Goal: Task Accomplishment & Management: Manage account settings

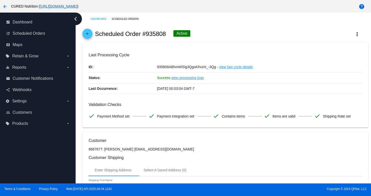
click at [87, 33] on mat-icon "arrow_back" at bounding box center [87, 35] width 6 height 6
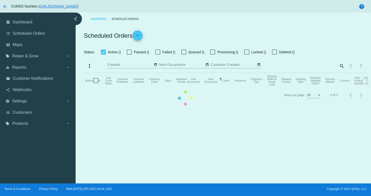
checkbox input "true"
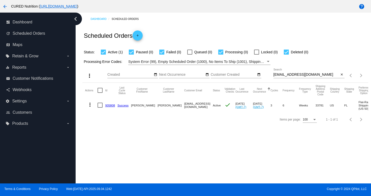
click at [284, 76] on input "[EMAIL_ADDRESS][DOMAIN_NAME]" at bounding box center [307, 75] width 66 height 4
paste input "taryn.gfw"
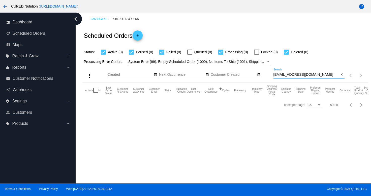
click at [283, 76] on input "[EMAIL_ADDRESS][DOMAIN_NAME]" at bounding box center [307, 75] width 66 height 4
paste input "8nh7gn92zn"
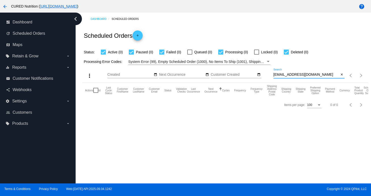
type input "[EMAIL_ADDRESS][DOMAIN_NAME]"
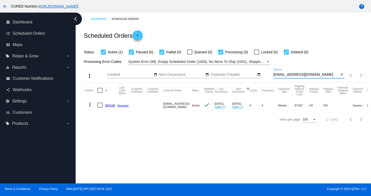
click at [107, 105] on link "859168" at bounding box center [110, 105] width 10 height 3
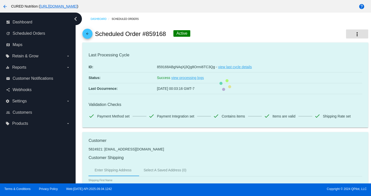
click at [359, 34] on mat-icon "more_vert" at bounding box center [357, 34] width 6 height 6
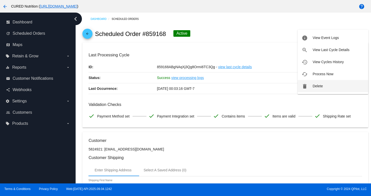
click at [320, 88] on span "Delete" at bounding box center [318, 86] width 10 height 4
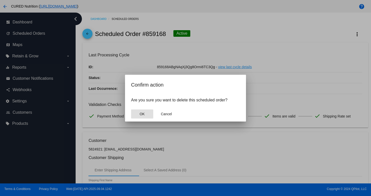
click at [146, 113] on button "OK" at bounding box center [142, 114] width 22 height 9
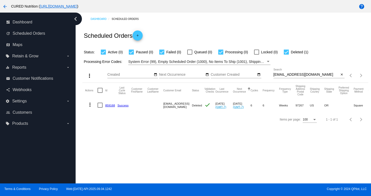
click at [302, 71] on div "[EMAIL_ADDRESS][DOMAIN_NAME] Search" at bounding box center [307, 74] width 66 height 10
click at [302, 73] on input "[EMAIL_ADDRESS][DOMAIN_NAME]" at bounding box center [307, 75] width 66 height 4
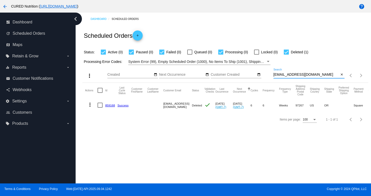
paste input "jvh2o@hot"
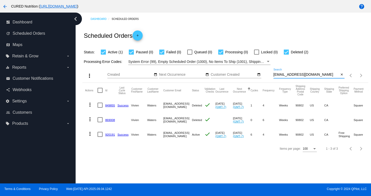
type input "[EMAIL_ADDRESS][DOMAIN_NAME]"
click at [111, 134] on link "920191" at bounding box center [110, 134] width 10 height 3
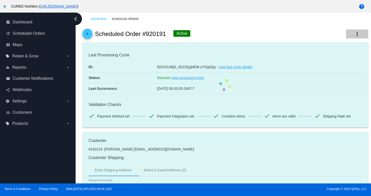
click at [358, 36] on mat-icon "more_vert" at bounding box center [357, 34] width 6 height 6
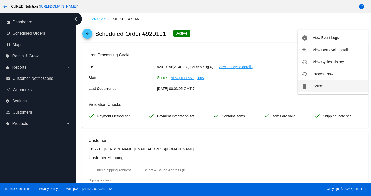
click at [323, 84] on button "delete Delete" at bounding box center [333, 86] width 71 height 12
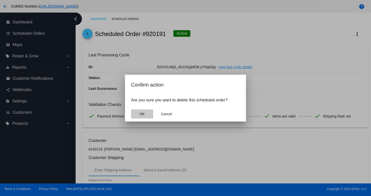
click at [151, 113] on button "OK" at bounding box center [142, 114] width 22 height 9
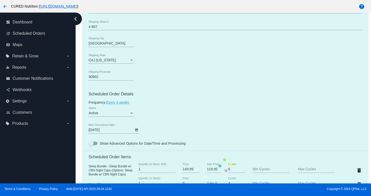
scroll to position [243, 0]
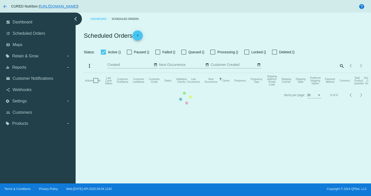
checkbox input "true"
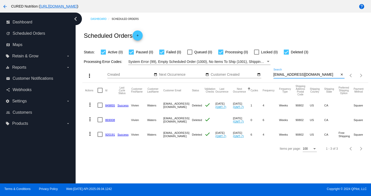
click at [298, 74] on input "[EMAIL_ADDRESS][DOMAIN_NAME]" at bounding box center [307, 75] width 66 height 4
paste input "what.else337@g"
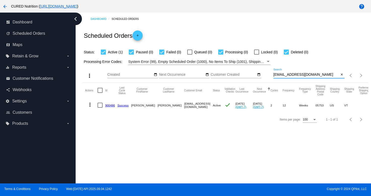
type input "[EMAIL_ADDRESS][DOMAIN_NAME]"
click at [108, 105] on link "900486" at bounding box center [110, 105] width 10 height 3
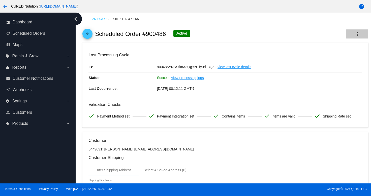
click at [357, 33] on mat-icon "more_vert" at bounding box center [357, 34] width 6 height 6
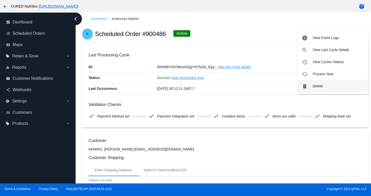
click at [323, 84] on button "delete Delete" at bounding box center [333, 86] width 71 height 12
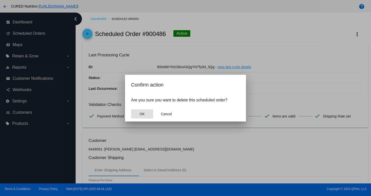
click at [142, 114] on span "OK" at bounding box center [142, 114] width 5 height 4
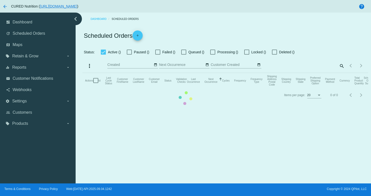
checkbox input "true"
